Goal: Task Accomplishment & Management: Manage account settings

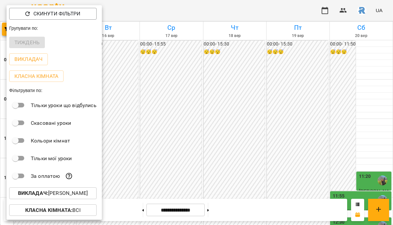
click at [8, 22] on div "Скинути фільтри" at bounding box center [54, 13] width 95 height 17
click at [55, 196] on p "Викладач : Шамайло Наталія Миколаївна" at bounding box center [53, 193] width 70 height 8
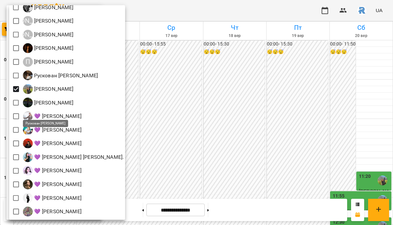
scroll to position [0, 0]
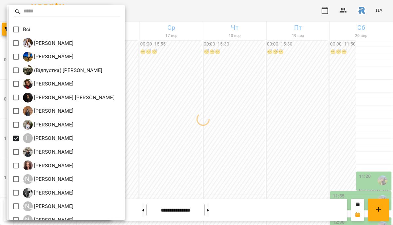
click at [373, 125] on div at bounding box center [196, 112] width 393 height 225
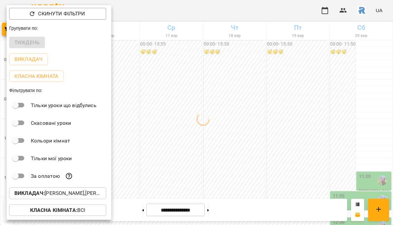
click at [193, 131] on div at bounding box center [196, 112] width 393 height 225
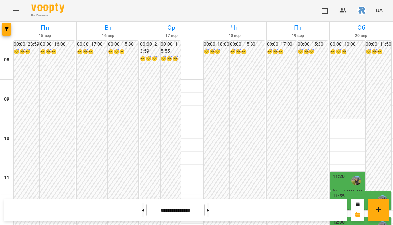
click at [153, 128] on div "Скинути фільтри Групувати по: Тиждень Викладач Класна кімната Фільтрувати по: Т…" at bounding box center [196, 112] width 393 height 225
click at [7, 28] on icon "button" at bounding box center [7, 29] width 4 height 4
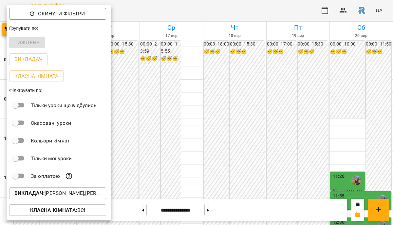
click at [57, 196] on p "Викладач : Грицак Антон Романович,Шамайло Наталія Миколаївна" at bounding box center [57, 193] width 87 height 8
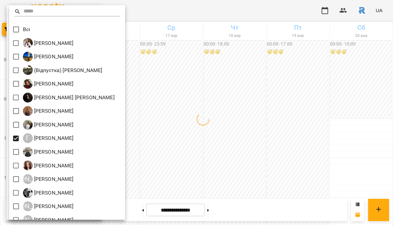
click at [283, 145] on div at bounding box center [196, 112] width 393 height 225
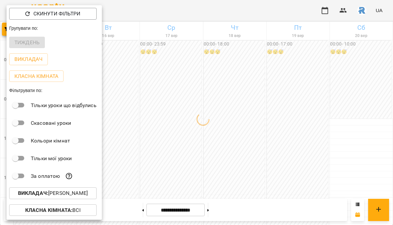
click at [283, 145] on div at bounding box center [196, 112] width 393 height 225
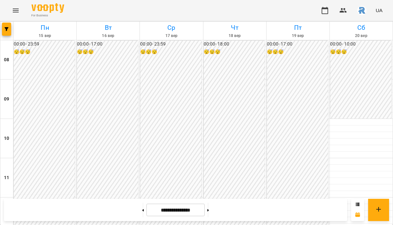
scroll to position [356, 0]
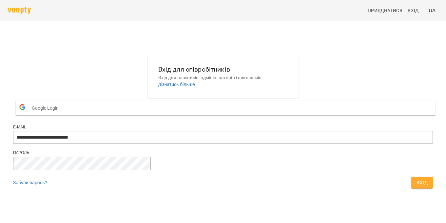
click at [417, 186] on span "Вхід" at bounding box center [422, 182] width 11 height 8
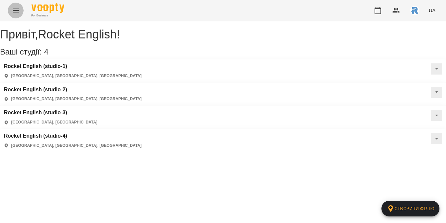
click at [14, 6] on button "Menu" at bounding box center [16, 11] width 16 height 16
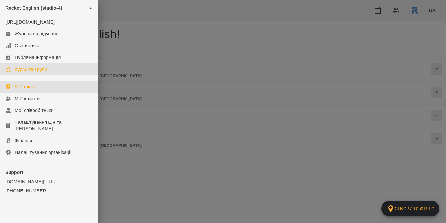
click at [51, 73] on link "Курси та Групи" at bounding box center [49, 69] width 98 height 12
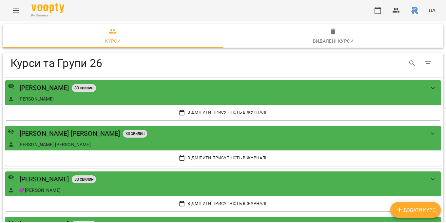
click at [18, 10] on icon "Menu" at bounding box center [16, 11] width 8 height 8
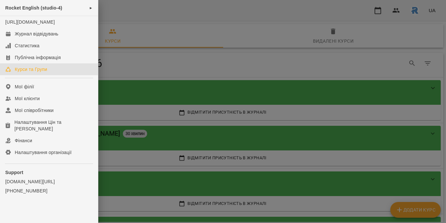
click at [43, 86] on ul "Rocket English (studio-4) ► https://www.voopty.com.ua/studio/67aee1ed4a451469e5…" at bounding box center [49, 112] width 98 height 225
click at [43, 92] on link "Мої філії" at bounding box center [49, 87] width 98 height 12
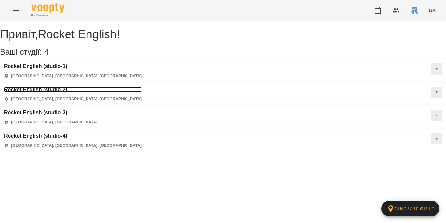
click at [142, 87] on h3 "Rocket English (studio-2)" at bounding box center [73, 90] width 138 height 6
click at [209, 73] on div "Привіт , Rocket English ! Ваші студії: 4 Створити філію Rocket English (studio-…" at bounding box center [223, 86] width 446 height 131
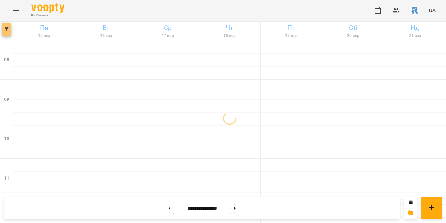
click at [8, 27] on icon "button" at bounding box center [7, 29] width 4 height 4
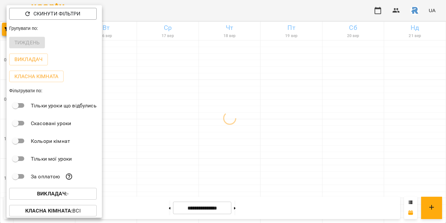
click at [68, 199] on button "Викладач : -" at bounding box center [53, 193] width 88 height 12
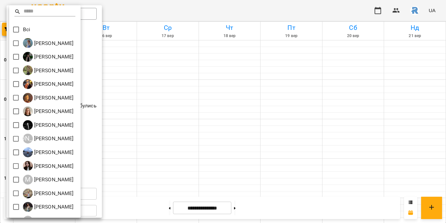
click at [152, 75] on div at bounding box center [223, 111] width 446 height 223
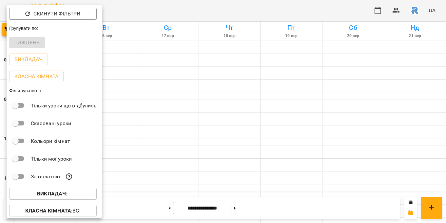
click at [152, 75] on div at bounding box center [223, 111] width 446 height 223
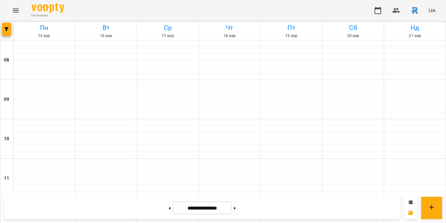
click at [15, 8] on icon "Menu" at bounding box center [16, 11] width 8 height 8
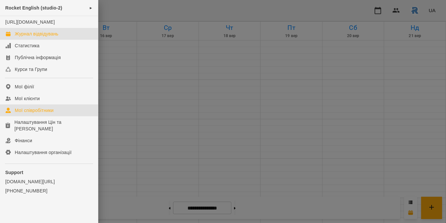
click at [39, 113] on div "Мої співробітники" at bounding box center [34, 110] width 39 height 7
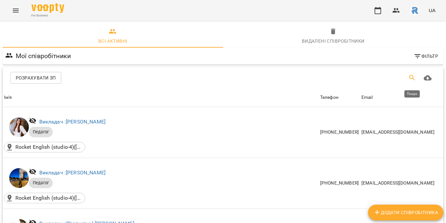
click at [411, 77] on icon "Пошук" at bounding box center [412, 78] width 8 height 8
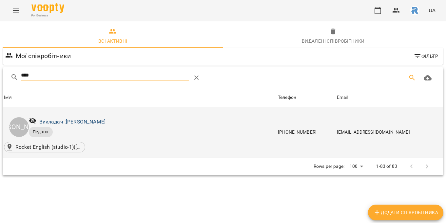
type input "****"
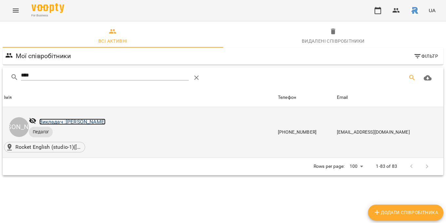
click at [106, 120] on link "Викладач : Вовк Маріна Вадимівна" at bounding box center [72, 121] width 66 height 6
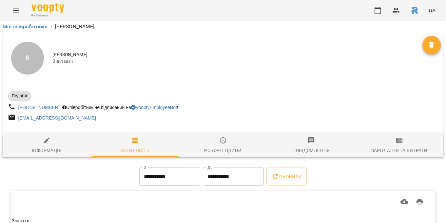
scroll to position [32, 0]
click at [49, 137] on icon "button" at bounding box center [47, 140] width 6 height 6
select select "**"
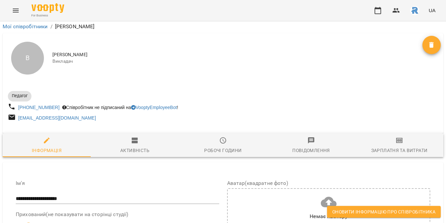
scroll to position [0, 0]
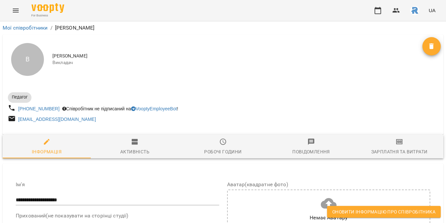
drag, startPoint x: 53, startPoint y: 55, endPoint x: 117, endPoint y: 54, distance: 64.6
click at [117, 56] on span "Вовк Маріна Вадимівна" at bounding box center [237, 56] width 370 height 7
copy span "Вовк Маріна Вадимівна"
click at [391, 207] on span "Оновити інформацію про співробітника" at bounding box center [383, 211] width 103 height 8
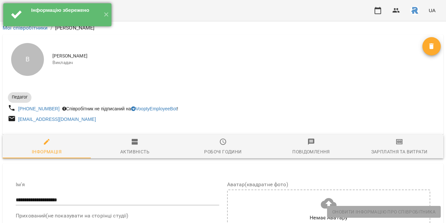
click at [18, 6] on div at bounding box center [16, 14] width 23 height 23
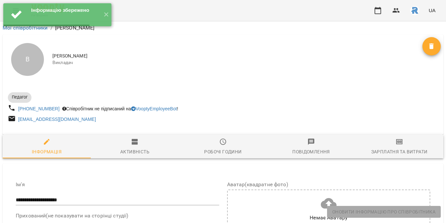
click at [159, 19] on div "For Business UA" at bounding box center [223, 10] width 446 height 21
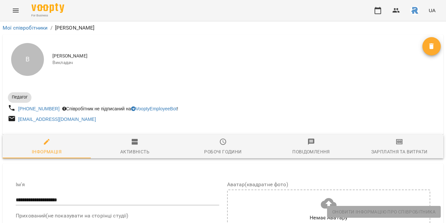
click at [19, 7] on icon "Menu" at bounding box center [16, 11] width 8 height 8
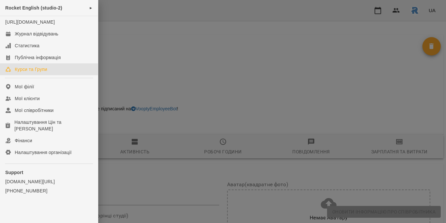
click at [45, 72] on div "Курси та Групи" at bounding box center [31, 69] width 32 height 7
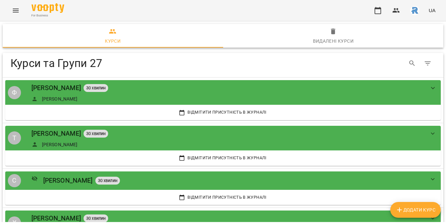
click at [407, 211] on span "Додати Курс" at bounding box center [416, 209] width 40 height 8
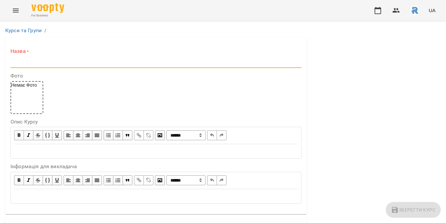
click at [63, 63] on input "text" at bounding box center [155, 62] width 291 height 10
paste input "**********"
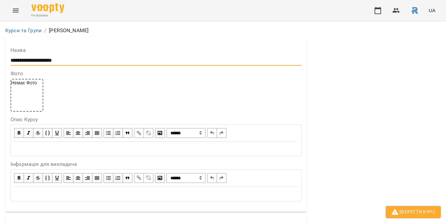
scroll to position [188, 0]
type input "**********"
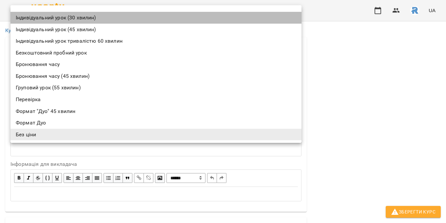
click at [70, 18] on li "Індивідуальний урок (30 хвилин)" at bounding box center [155, 18] width 291 height 12
type input "**********"
type input "**"
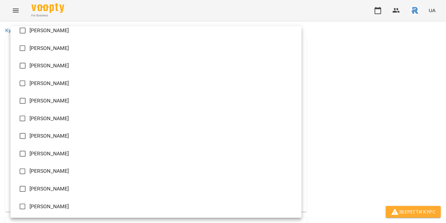
click at [31, 75] on li "Вовк Маріна Вадимівна" at bounding box center [155, 83] width 291 height 18
type input "**********"
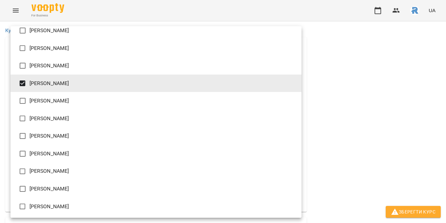
click at [361, 96] on div at bounding box center [223, 111] width 446 height 223
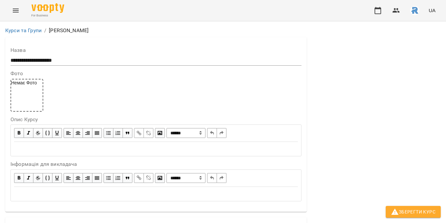
scroll to position [541, 0]
click at [398, 210] on icon "button" at bounding box center [395, 211] width 8 height 8
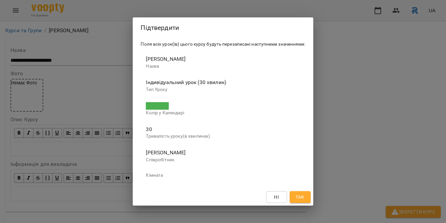
click at [295, 193] on span "Так" at bounding box center [300, 197] width 10 height 8
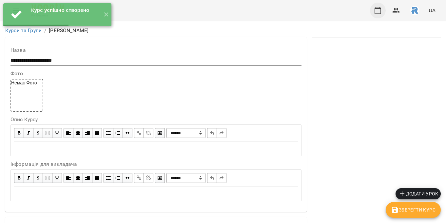
click at [381, 8] on icon "button" at bounding box center [378, 10] width 7 height 7
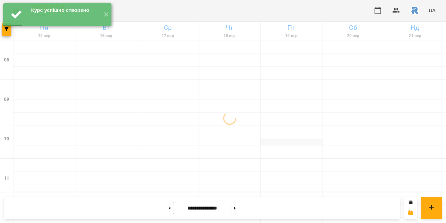
scroll to position [392, 0]
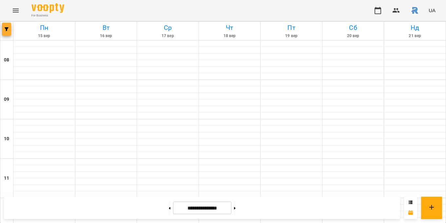
click at [4, 24] on button "button" at bounding box center [6, 29] width 9 height 13
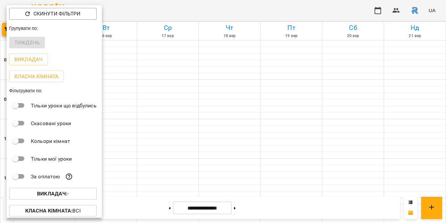
click at [49, 180] on p "За оплатою" at bounding box center [45, 176] width 29 height 8
click at [49, 192] on b "Викладач :" at bounding box center [52, 193] width 30 height 6
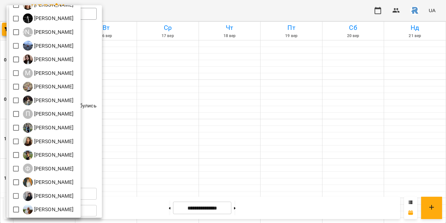
scroll to position [0, 0]
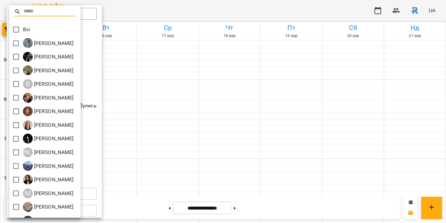
click at [190, 104] on div at bounding box center [223, 111] width 446 height 223
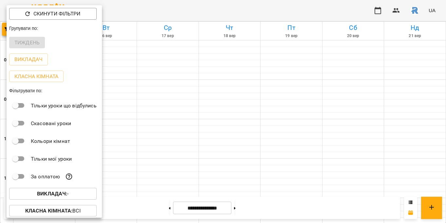
click at [175, 60] on div at bounding box center [223, 111] width 446 height 223
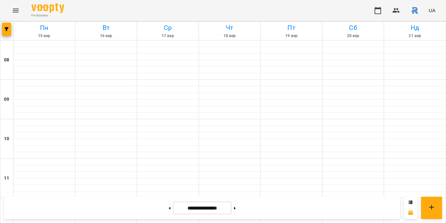
click at [16, 11] on icon "Menu" at bounding box center [16, 11] width 8 height 8
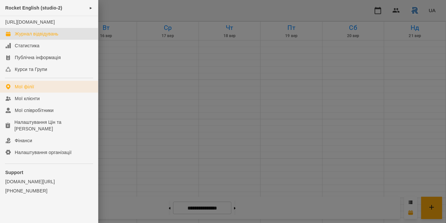
click at [41, 89] on link "Мої філії" at bounding box center [49, 87] width 98 height 12
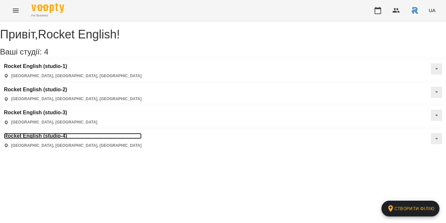
click at [53, 133] on h3 "Rocket English (studio-4)" at bounding box center [73, 136] width 138 height 6
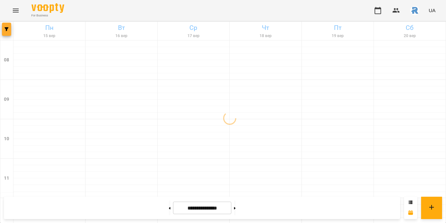
click at [8, 29] on icon "button" at bounding box center [7, 29] width 4 height 4
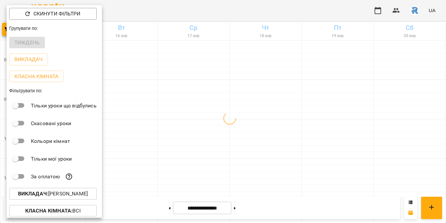
click at [54, 193] on p "Викладач : Грицак Антон Романович" at bounding box center [53, 193] width 70 height 8
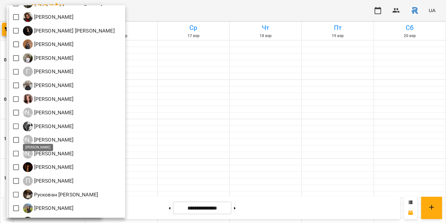
scroll to position [188, 0]
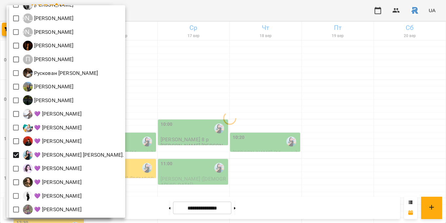
click at [206, 157] on div at bounding box center [223, 111] width 446 height 223
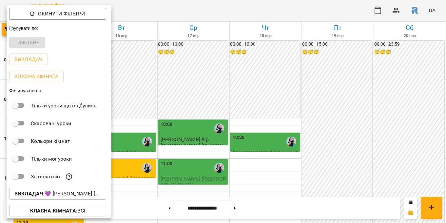
click at [206, 157] on div at bounding box center [223, 111] width 446 height 223
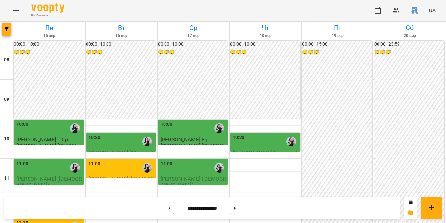
scroll to position [61, 0]
click at [132, 160] on div "11:00" at bounding box center [121, 167] width 66 height 15
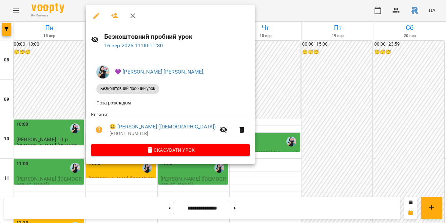
click at [337, 117] on div at bounding box center [223, 111] width 446 height 223
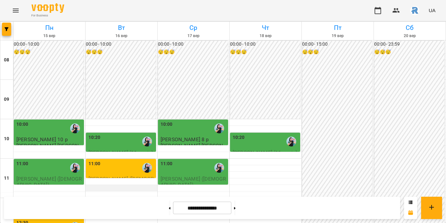
scroll to position [62, 0]
click at [236, 204] on button at bounding box center [235, 207] width 2 height 14
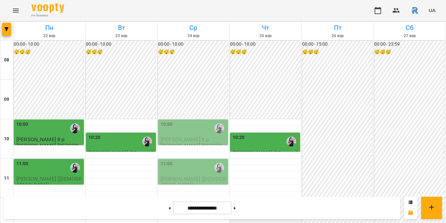
scroll to position [60, 0]
click at [236, 209] on button at bounding box center [235, 207] width 2 height 14
type input "**********"
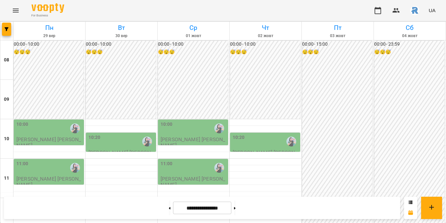
click at [40, 121] on div "10:00" at bounding box center [49, 128] width 66 height 15
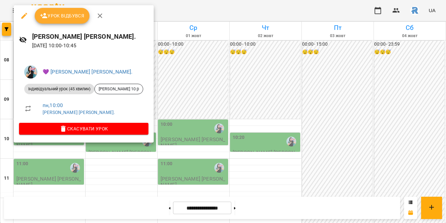
drag, startPoint x: 63, startPoint y: 46, endPoint x: 76, endPoint y: 45, distance: 12.5
click at [77, 45] on p "29 вер 2025 10:00 - 10:45" at bounding box center [90, 46] width 116 height 8
drag, startPoint x: 81, startPoint y: 45, endPoint x: 93, endPoint y: 44, distance: 12.8
click at [94, 44] on p "29 вер 2025 10:00 - 10:45" at bounding box center [90, 46] width 116 height 8
click at [232, 78] on div at bounding box center [223, 111] width 446 height 223
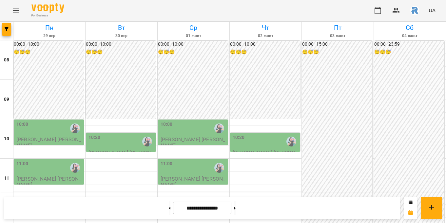
click at [120, 134] on div "10:20" at bounding box center [121, 141] width 66 height 15
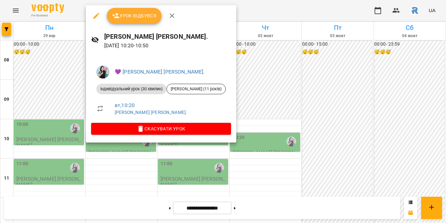
click at [271, 110] on div at bounding box center [223, 111] width 446 height 223
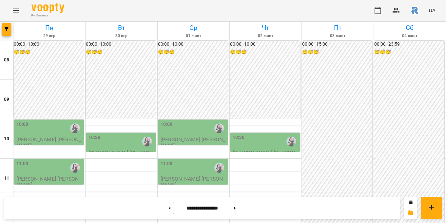
scroll to position [72, 0]
click at [415, 10] on img "button" at bounding box center [414, 10] width 9 height 9
click at [416, 12] on div at bounding box center [223, 111] width 446 height 223
click at [416, 12] on img "button" at bounding box center [414, 10] width 9 height 9
